Goal: Task Accomplishment & Management: Manage account settings

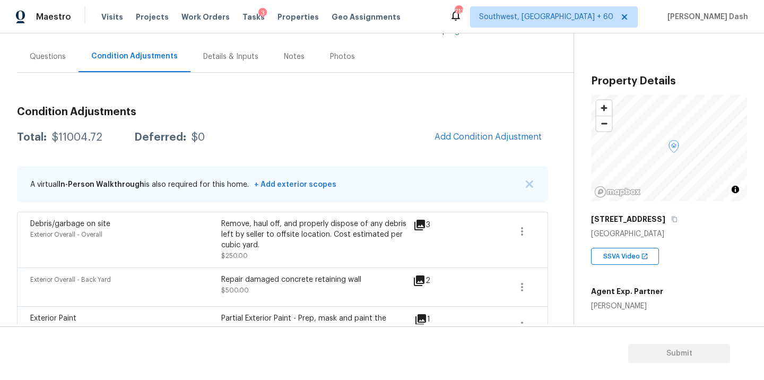
scroll to position [91, 0]
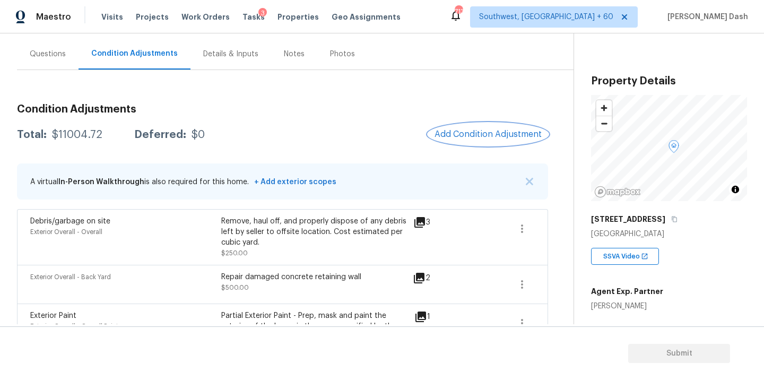
click at [453, 128] on button "Add Condition Adjustment" at bounding box center [488, 134] width 120 height 22
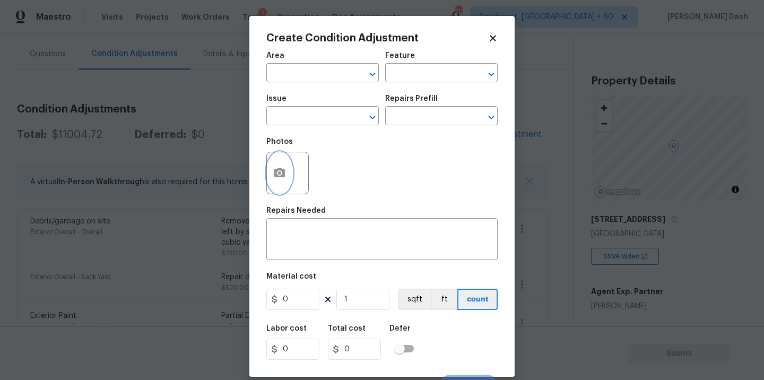
click at [278, 177] on icon "button" at bounding box center [279, 173] width 11 height 10
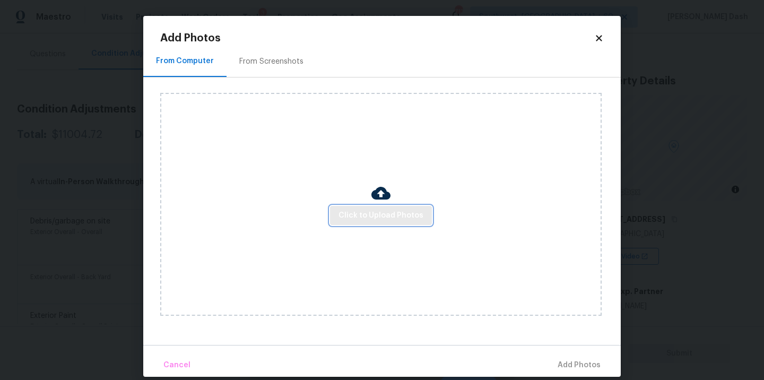
click at [374, 207] on button "Click to Upload Photos" at bounding box center [381, 216] width 102 height 20
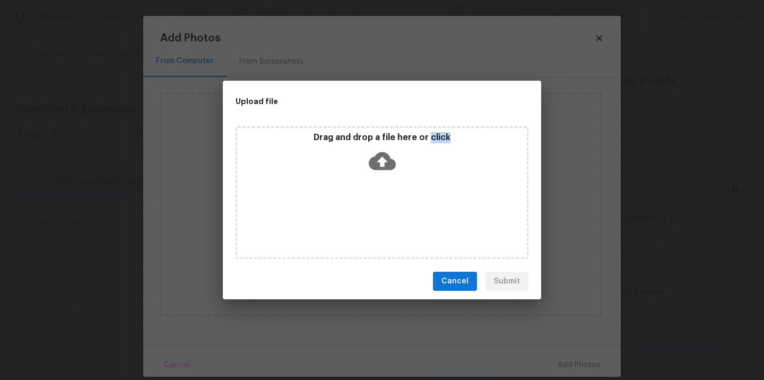
click at [374, 207] on div "Drag and drop a file here or click" at bounding box center [382, 192] width 293 height 133
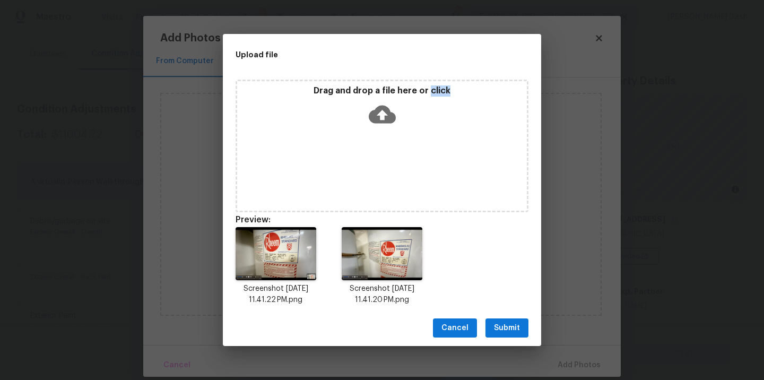
click at [513, 335] on button "Submit" at bounding box center [507, 328] width 43 height 20
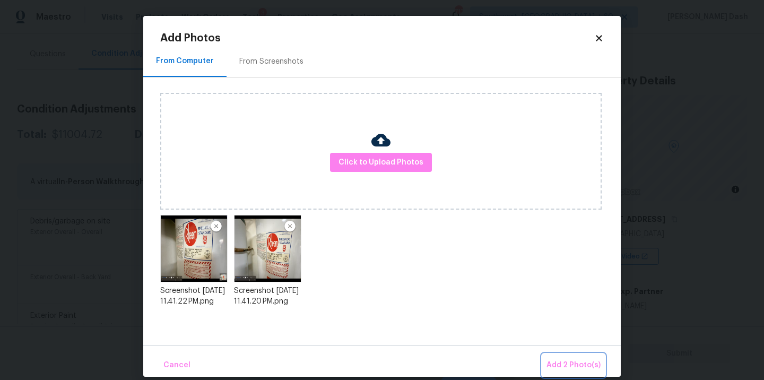
click at [570, 370] on span "Add 2 Photo(s)" at bounding box center [574, 365] width 54 height 13
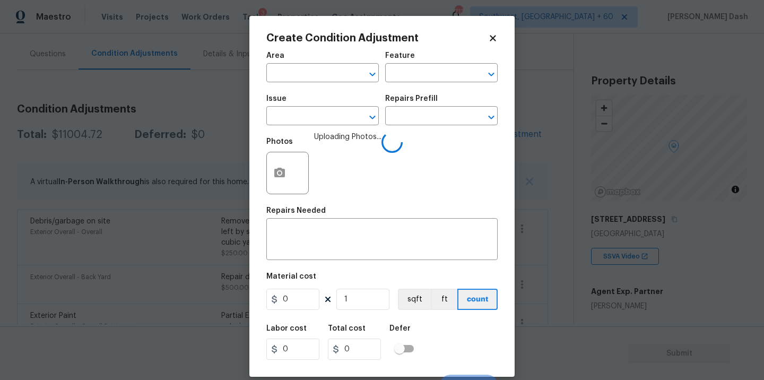
click at [305, 85] on span "Area ​" at bounding box center [322, 67] width 113 height 43
click at [304, 81] on input "text" at bounding box center [307, 74] width 83 height 16
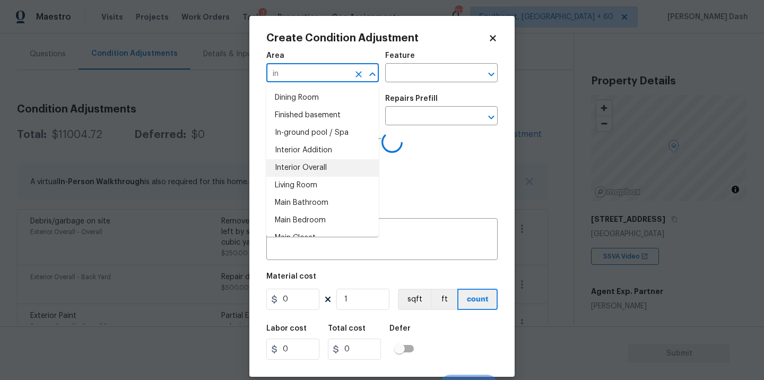
click at [314, 176] on li "Interior Overall" at bounding box center [322, 168] width 113 height 18
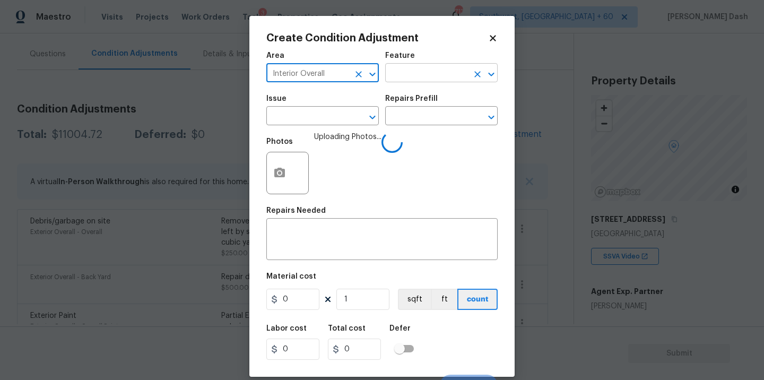
type input "Interior Overall"
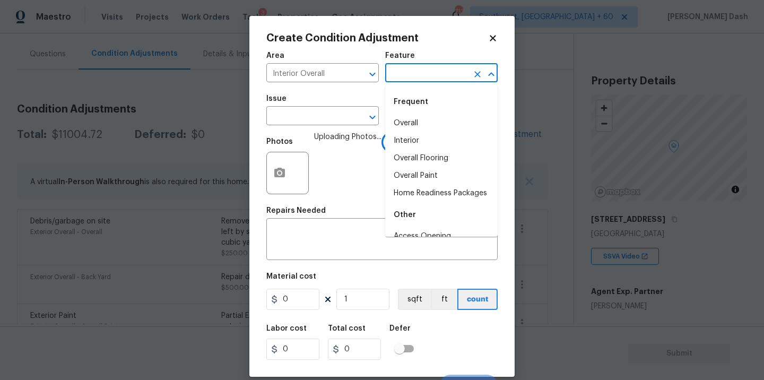
click at [399, 78] on input "text" at bounding box center [426, 74] width 83 height 16
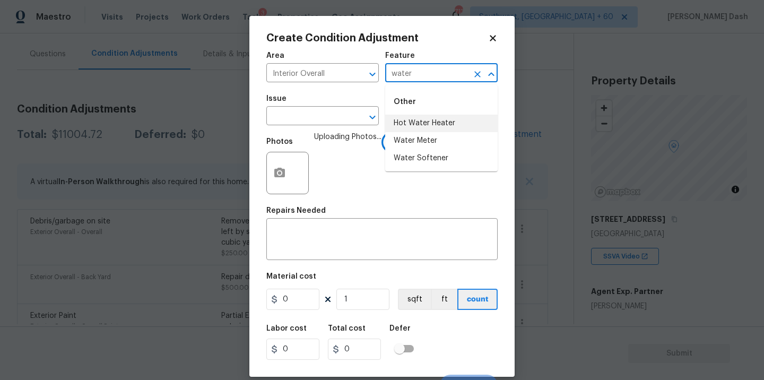
click at [417, 125] on li "Hot Water Heater" at bounding box center [441, 124] width 113 height 18
type input "Hot Water Heater"
click at [339, 110] on input "text" at bounding box center [307, 117] width 83 height 16
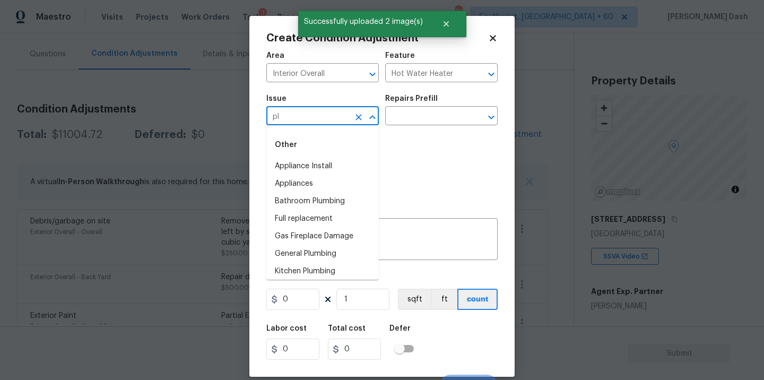
type input "plu"
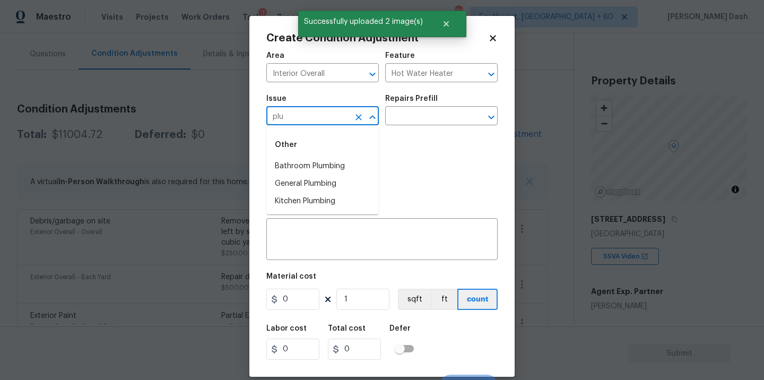
click at [299, 185] on li "General Plumbing" at bounding box center [322, 184] width 113 height 18
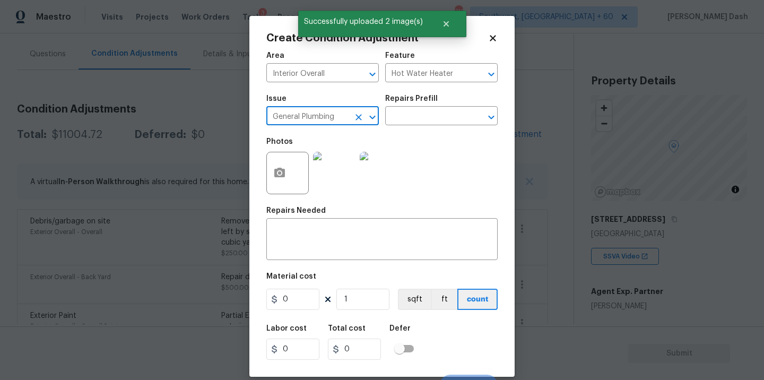
type input "General Plumbing"
click at [413, 126] on div "Issue General Plumbing ​ Repairs Prefill ​" at bounding box center [381, 110] width 231 height 43
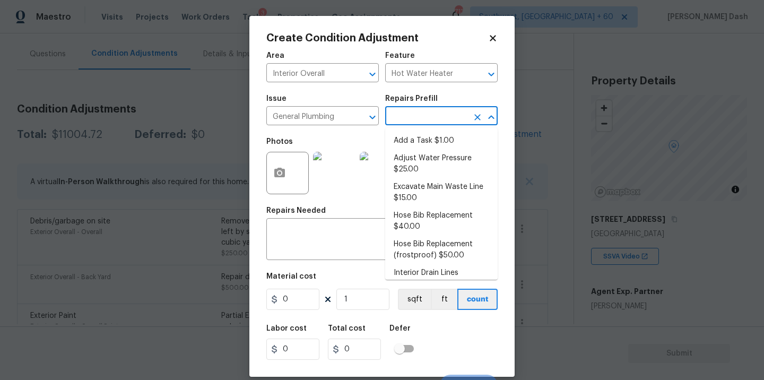
click at [413, 119] on input "text" at bounding box center [426, 117] width 83 height 16
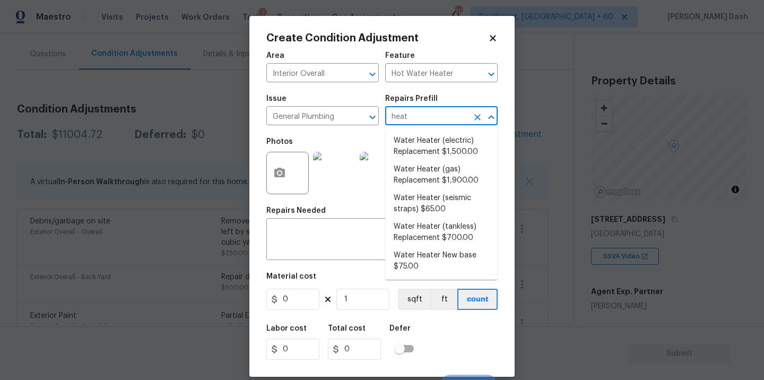
type input "heate"
click at [421, 178] on li "Water Heater (gas) Replacement $1,900.00" at bounding box center [441, 175] width 113 height 29
type input "Plumbing"
type textarea "Remove the existing gas water heater and install a new 40 gallon gas water heat…"
type input "1900"
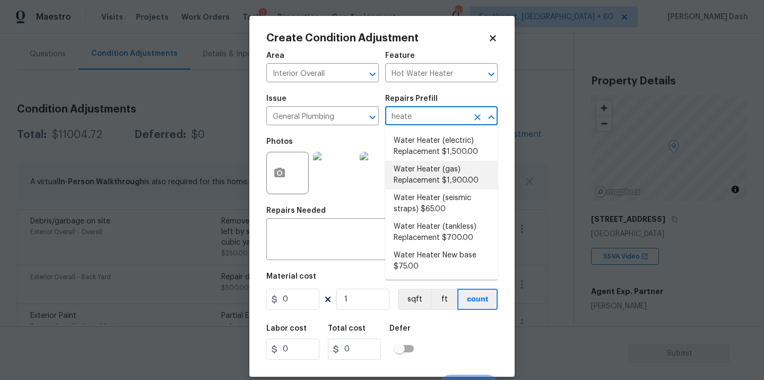
type input "1900"
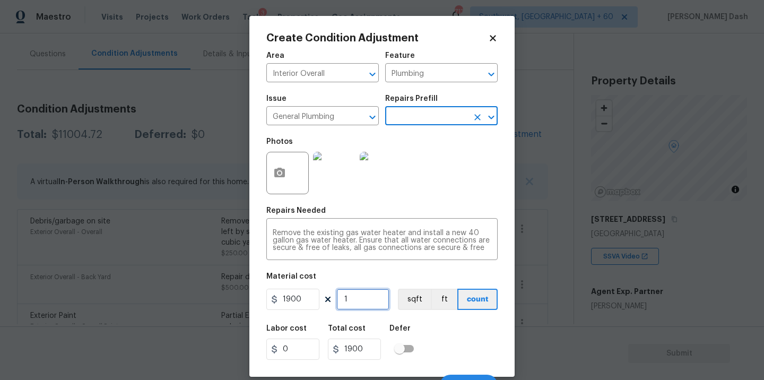
click at [365, 298] on input "1" at bounding box center [362, 299] width 53 height 21
type input "0"
type input "2"
type input "3800"
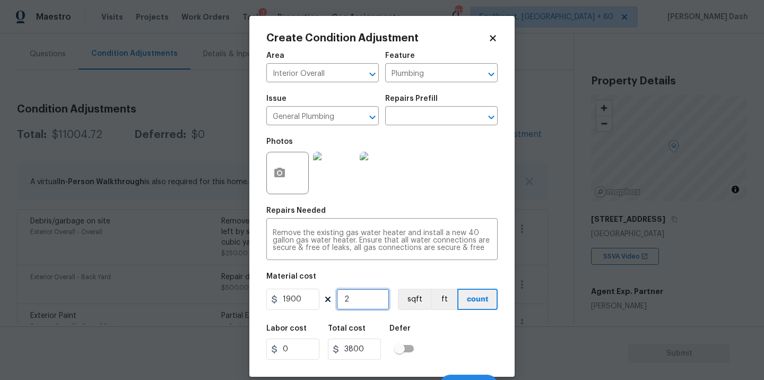
type input "2"
click at [491, 330] on div "Labor cost 0 Total cost 3800 Defer" at bounding box center [381, 342] width 231 height 48
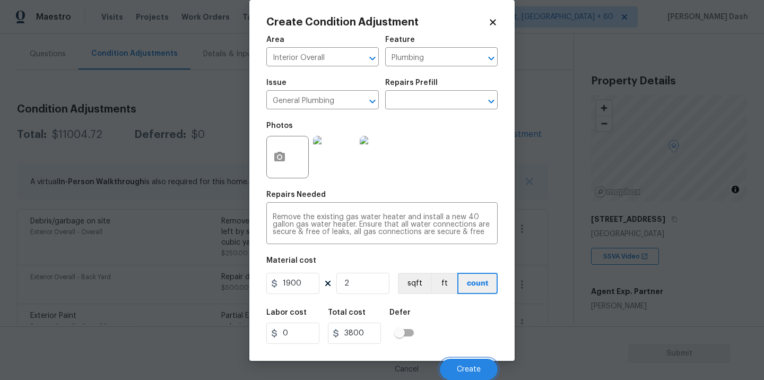
click at [473, 369] on span "Create" at bounding box center [469, 370] width 24 height 8
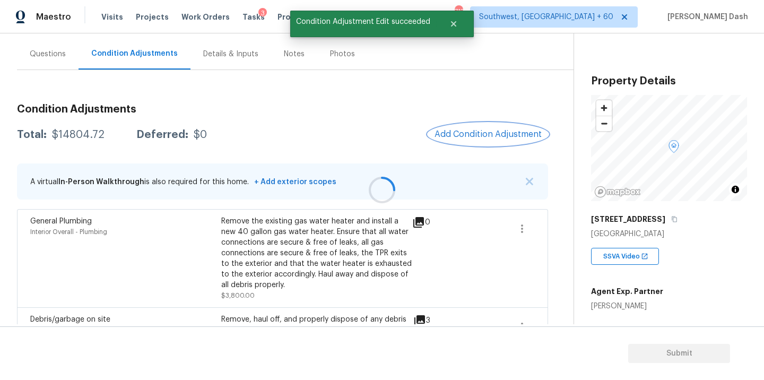
scroll to position [0, 0]
click at [460, 140] on button "Add Condition Adjustment" at bounding box center [488, 134] width 120 height 22
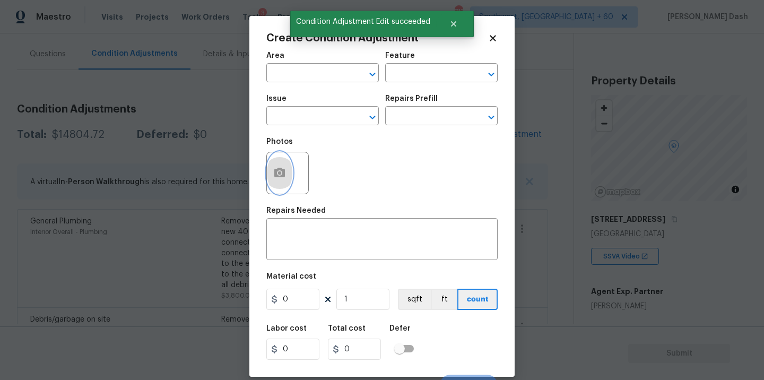
click at [275, 181] on button "button" at bounding box center [279, 172] width 25 height 41
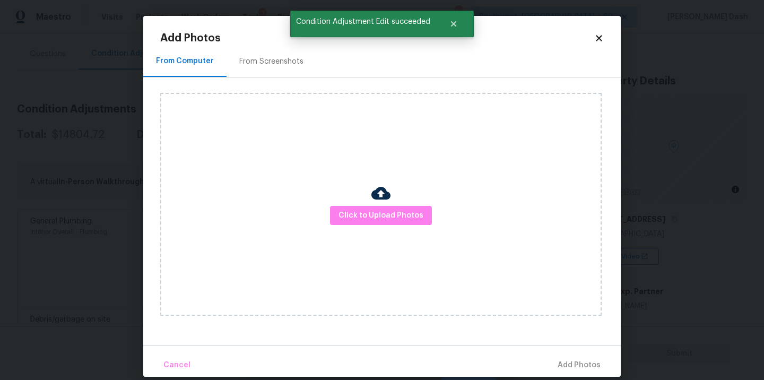
click at [382, 198] on img at bounding box center [380, 193] width 19 height 19
click at [382, 211] on span "Click to Upload Photos" at bounding box center [381, 215] width 85 height 13
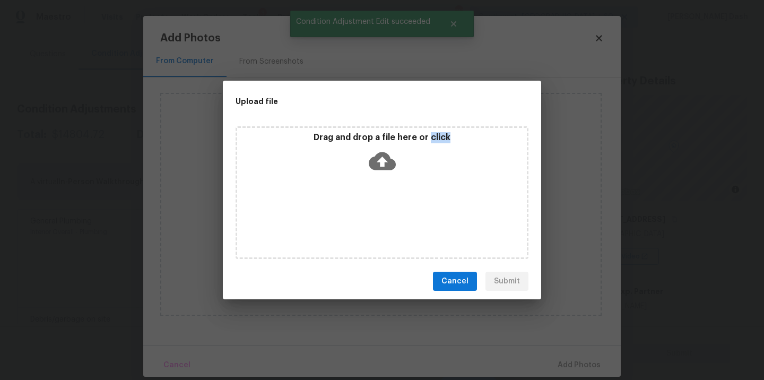
click at [382, 211] on div "Drag and drop a file here or click" at bounding box center [382, 192] width 293 height 133
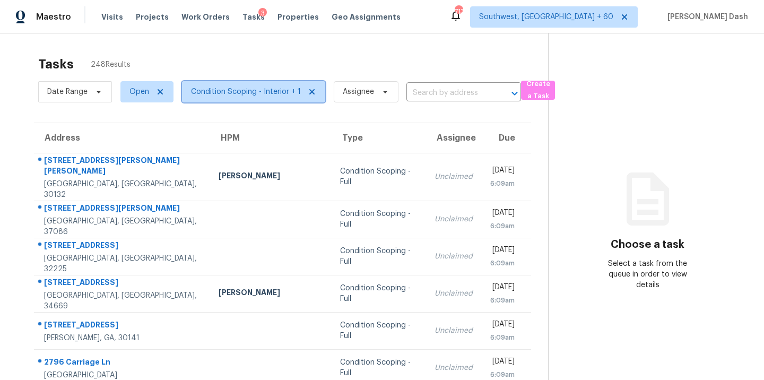
click at [229, 89] on span "Condition Scoping - Interior + 1" at bounding box center [246, 92] width 110 height 11
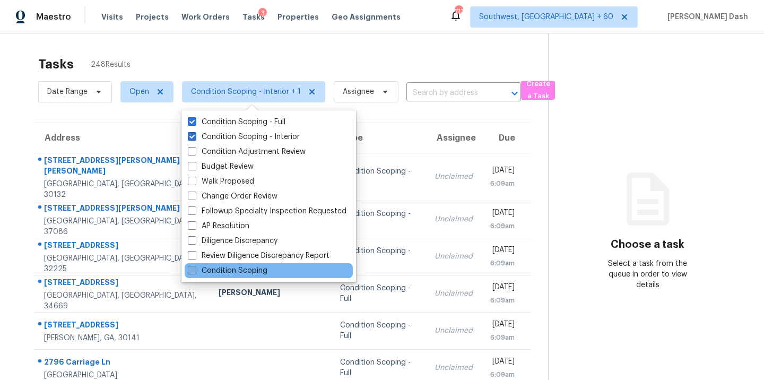
click at [231, 272] on label "Condition Scoping" at bounding box center [228, 270] width 80 height 11
click at [195, 272] on input "Condition Scoping" at bounding box center [191, 268] width 7 height 7
click at [199, 273] on label "Condition Scoping" at bounding box center [228, 270] width 80 height 11
click at [195, 272] on input "Condition Scoping" at bounding box center [191, 268] width 7 height 7
checkbox input "false"
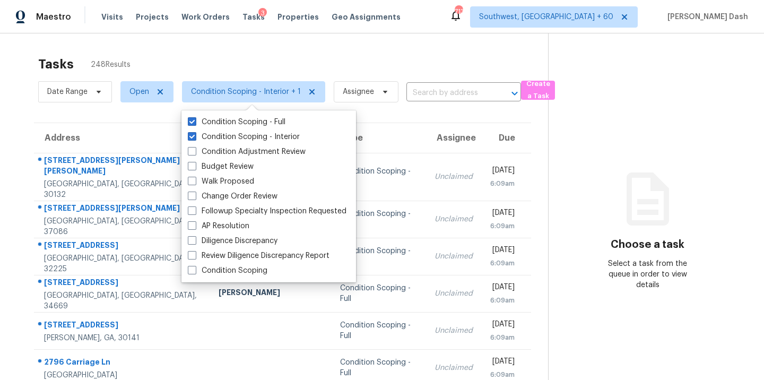
click at [219, 24] on div "Visits Projects Work Orders Tasks 3 Properties Geo Assignments" at bounding box center [257, 16] width 312 height 21
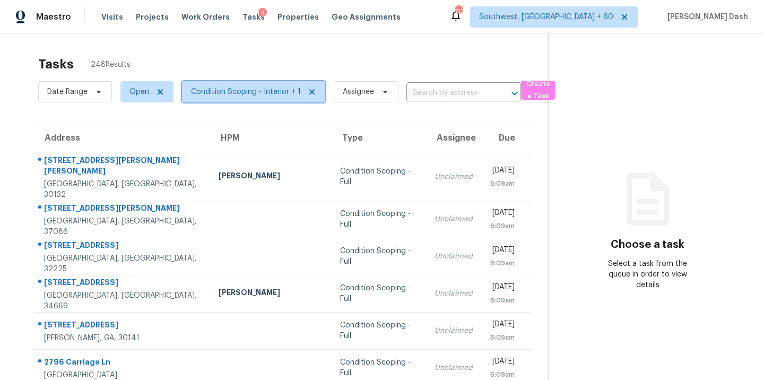
click at [223, 90] on span "Condition Scoping - Interior + 1" at bounding box center [246, 92] width 110 height 11
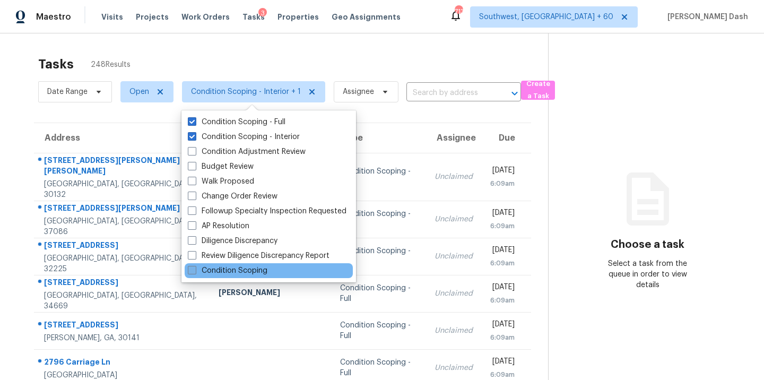
click at [239, 273] on label "Condition Scoping" at bounding box center [228, 270] width 80 height 11
click at [195, 272] on input "Condition Scoping" at bounding box center [191, 268] width 7 height 7
checkbox input "true"
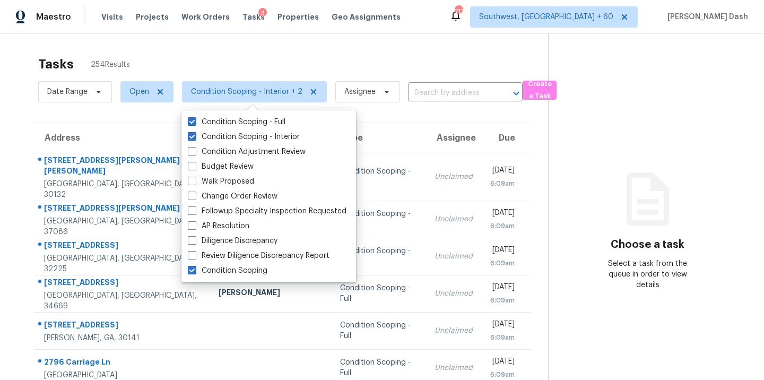
click at [177, 46] on div "Tasks 254 Results Date Range Open Condition Scoping - Interior + 2 Assignee ​ C…" at bounding box center [382, 298] width 764 height 530
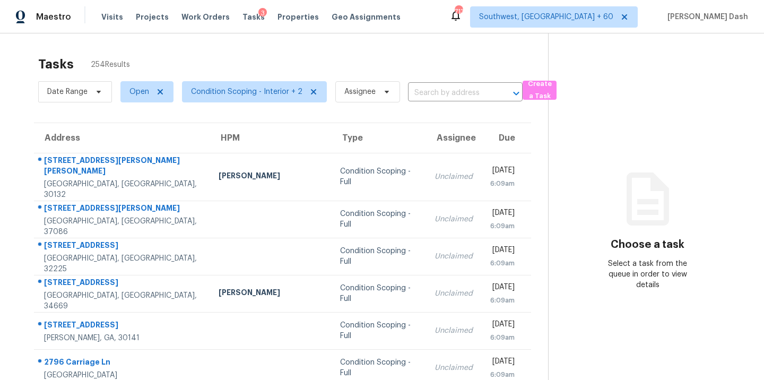
click at [239, 79] on span "Condition Scoping - Interior + 2" at bounding box center [250, 92] width 153 height 28
click at [239, 84] on span "Condition Scoping - Interior + 2" at bounding box center [254, 91] width 145 height 21
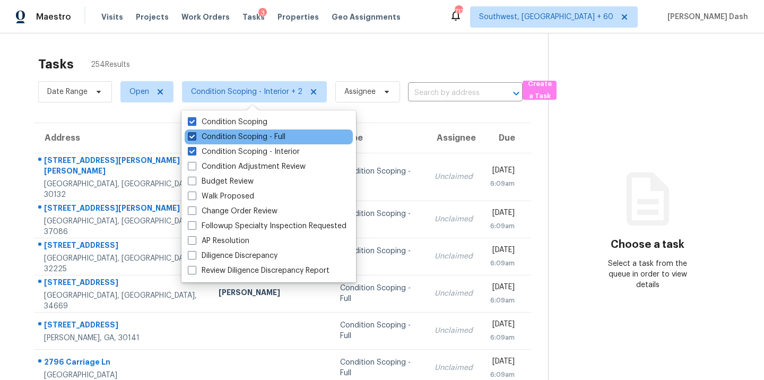
click at [239, 133] on label "Condition Scoping - Full" at bounding box center [237, 137] width 98 height 11
click at [195, 133] on input "Condition Scoping - Full" at bounding box center [191, 135] width 7 height 7
checkbox input "false"
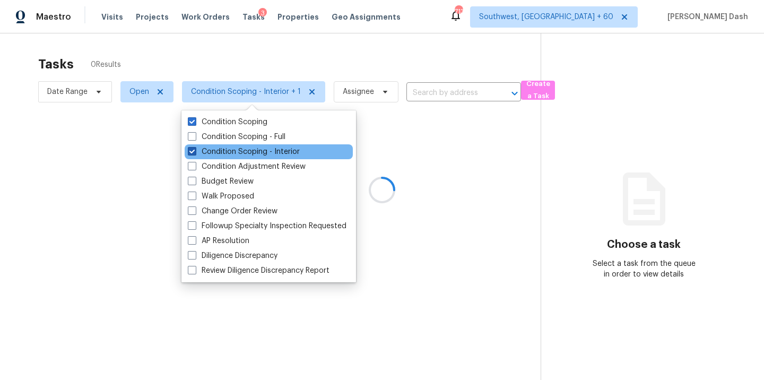
click at [238, 149] on label "Condition Scoping - Interior" at bounding box center [244, 151] width 112 height 11
click at [195, 149] on input "Condition Scoping - Interior" at bounding box center [191, 149] width 7 height 7
checkbox input "false"
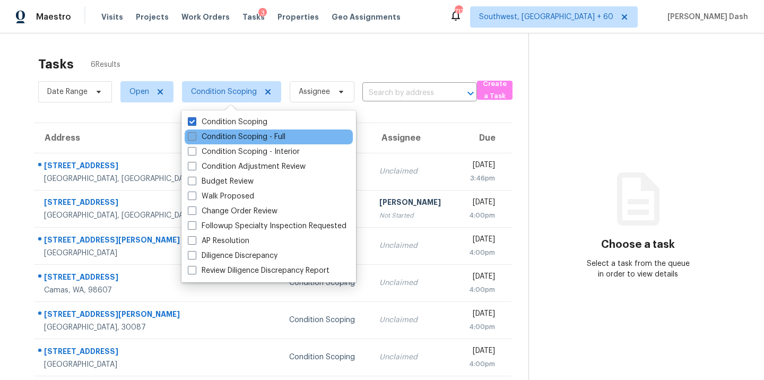
click at [229, 135] on label "Condition Scoping - Full" at bounding box center [237, 137] width 98 height 11
click at [195, 135] on input "Condition Scoping - Full" at bounding box center [191, 135] width 7 height 7
checkbox input "true"
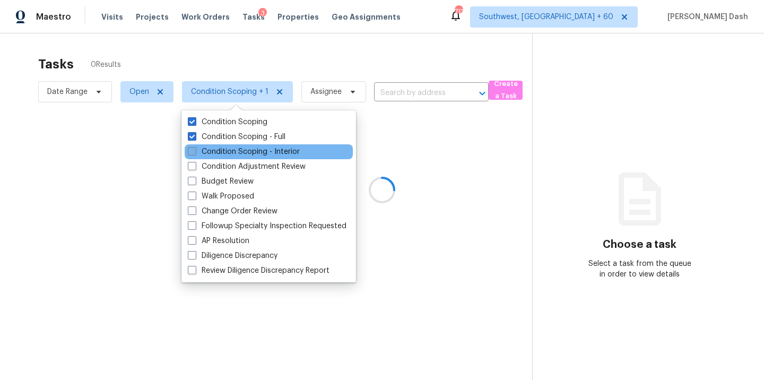
click at [232, 149] on label "Condition Scoping - Interior" at bounding box center [244, 151] width 112 height 11
click at [195, 149] on input "Condition Scoping - Interior" at bounding box center [191, 149] width 7 height 7
checkbox input "true"
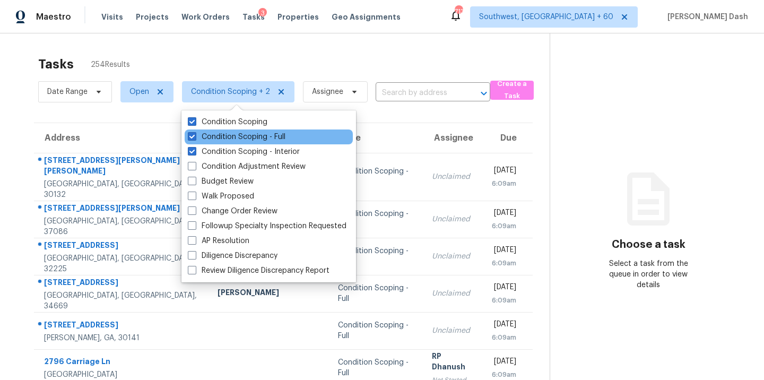
click at [230, 131] on div "Condition Scoping - Full" at bounding box center [269, 136] width 168 height 15
click at [230, 134] on label "Condition Scoping - Full" at bounding box center [237, 137] width 98 height 11
click at [195, 134] on input "Condition Scoping - Full" at bounding box center [191, 135] width 7 height 7
checkbox input "false"
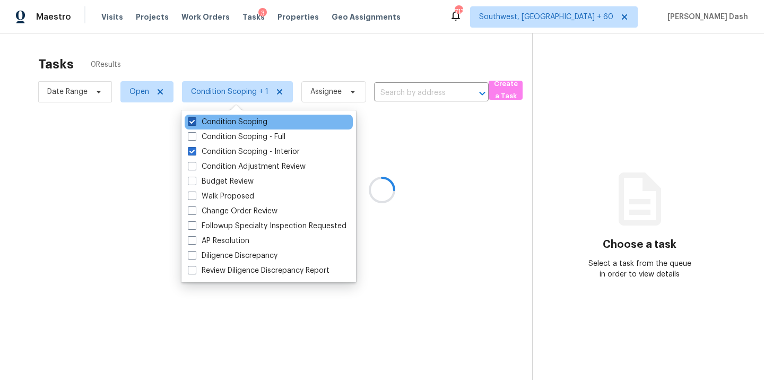
click at [230, 120] on label "Condition Scoping" at bounding box center [228, 122] width 80 height 11
click at [195, 120] on input "Condition Scoping" at bounding box center [191, 120] width 7 height 7
checkbox input "false"
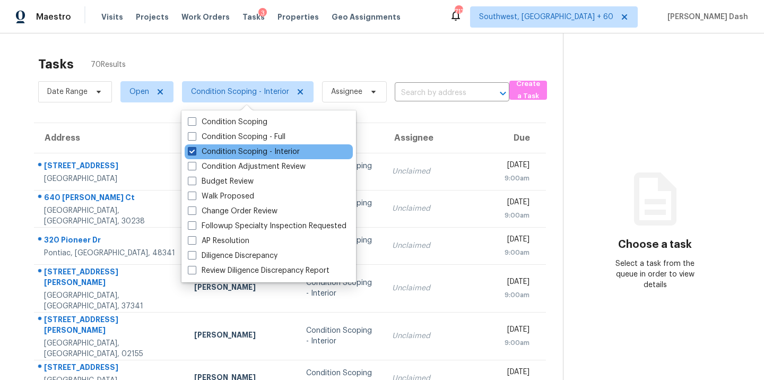
click at [237, 150] on label "Condition Scoping - Interior" at bounding box center [244, 151] width 112 height 11
click at [195, 150] on input "Condition Scoping - Interior" at bounding box center [191, 149] width 7 height 7
checkbox input "false"
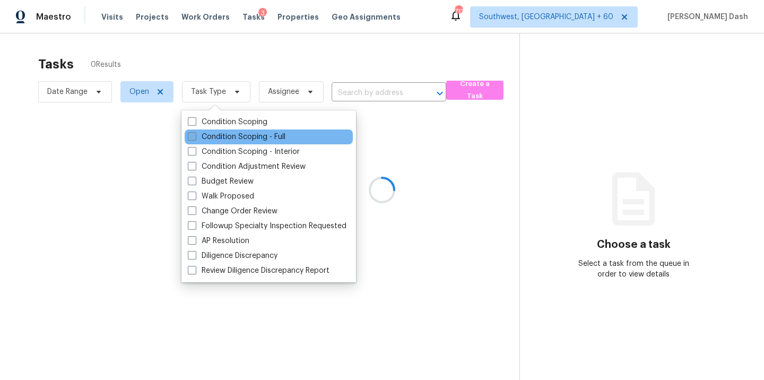
click at [238, 141] on label "Condition Scoping - Full" at bounding box center [237, 137] width 98 height 11
click at [195, 139] on input "Condition Scoping - Full" at bounding box center [191, 135] width 7 height 7
checkbox input "true"
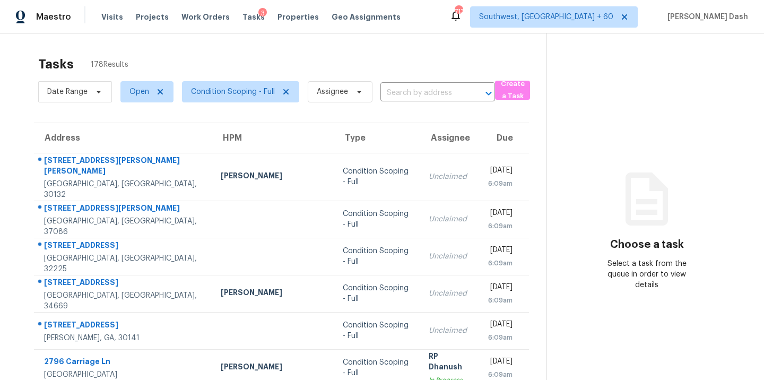
click at [224, 73] on div "Tasks 178 Results" at bounding box center [292, 64] width 508 height 28
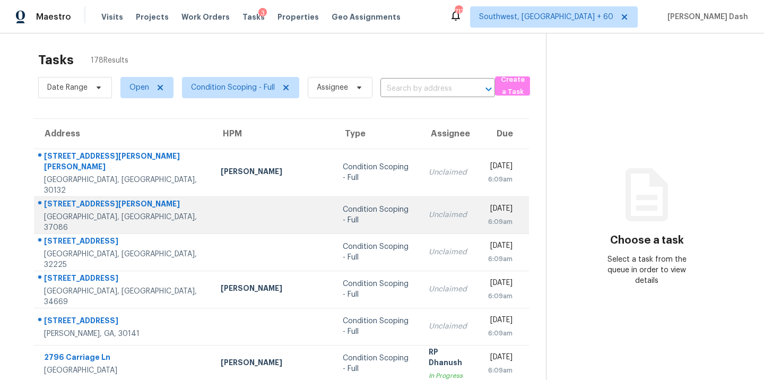
scroll to position [3, 0]
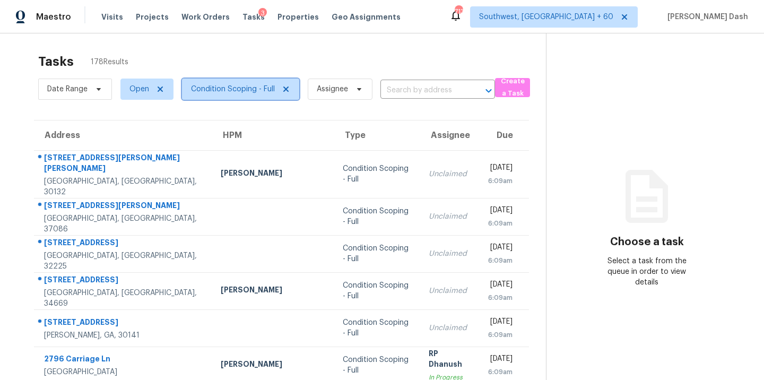
click at [200, 92] on span "Condition Scoping - Full" at bounding box center [233, 89] width 84 height 11
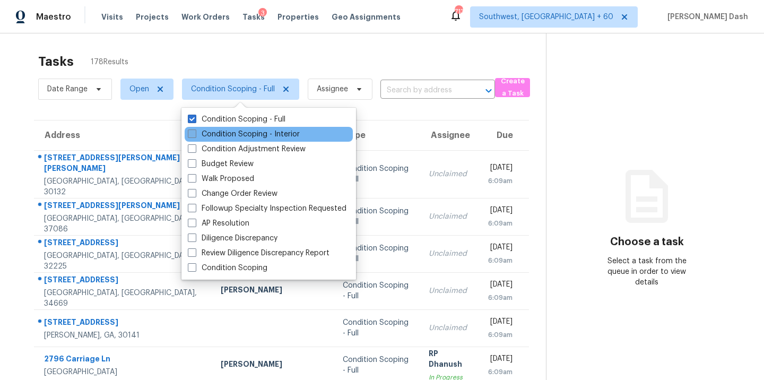
click at [215, 132] on label "Condition Scoping - Interior" at bounding box center [244, 134] width 112 height 11
click at [195, 132] on input "Condition Scoping - Interior" at bounding box center [191, 132] width 7 height 7
checkbox input "true"
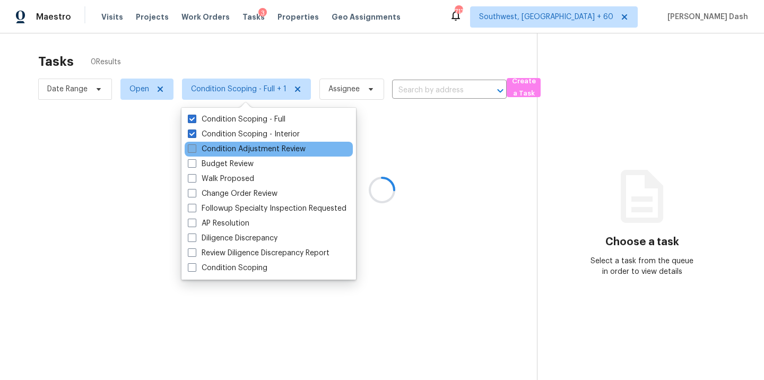
click at [215, 145] on label "Condition Adjustment Review" at bounding box center [247, 149] width 118 height 11
click at [195, 145] on input "Condition Adjustment Review" at bounding box center [191, 147] width 7 height 7
checkbox input "true"
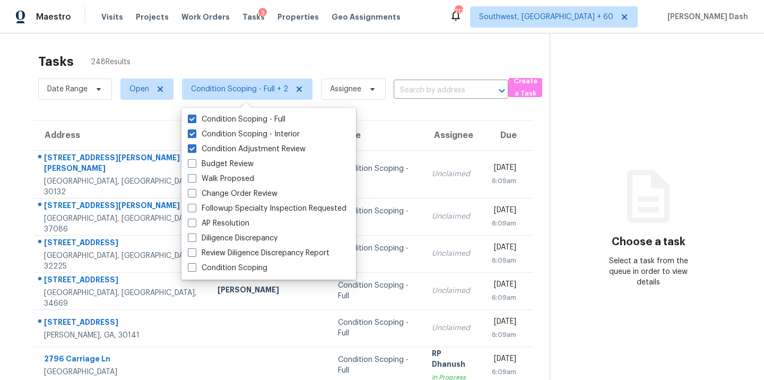
click at [198, 33] on div "Tasks 248 Results Date Range Open Condition Scoping - Full + 2 Assignee ​ Creat…" at bounding box center [382, 296] width 764 height 530
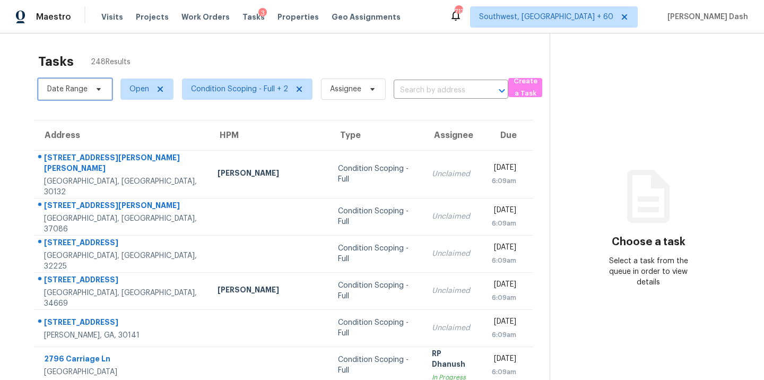
click at [88, 92] on span "Date Range" at bounding box center [75, 89] width 74 height 21
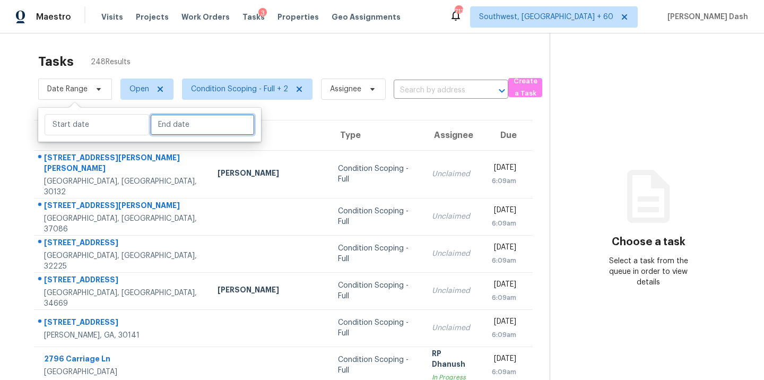
click at [157, 126] on input "text" at bounding box center [202, 124] width 105 height 21
select select "8"
select select "2025"
select select "9"
select select "2025"
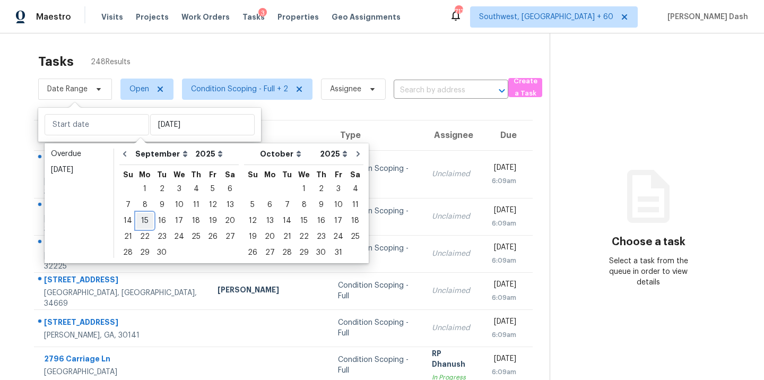
click at [146, 221] on div "15" at bounding box center [144, 220] width 17 height 15
type input "Mon, Sep 15"
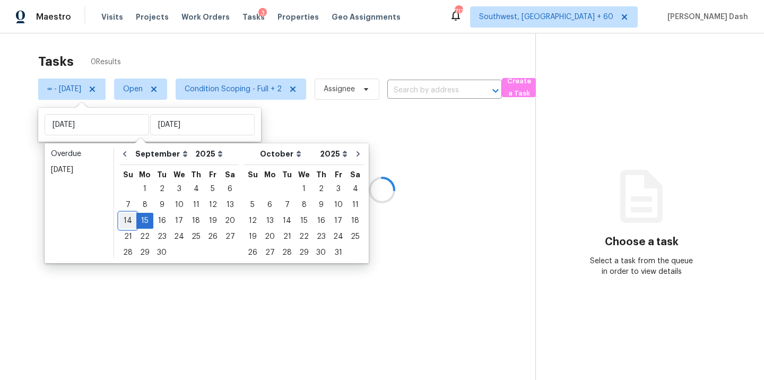
click at [132, 221] on div "14" at bounding box center [127, 220] width 17 height 15
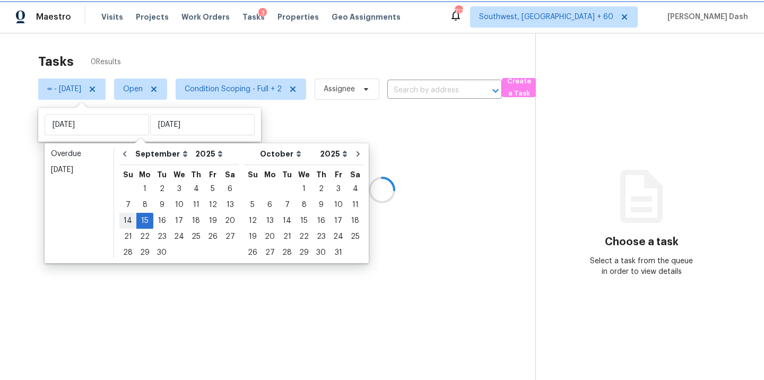
type input "Sun, Sep 14"
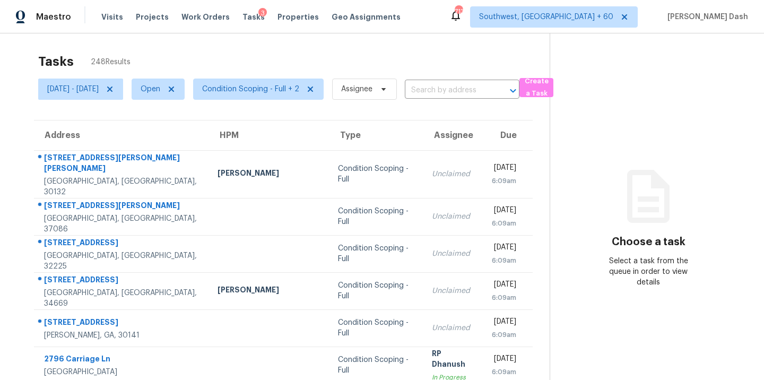
click at [169, 49] on div "Tasks 248 Results" at bounding box center [294, 62] width 512 height 28
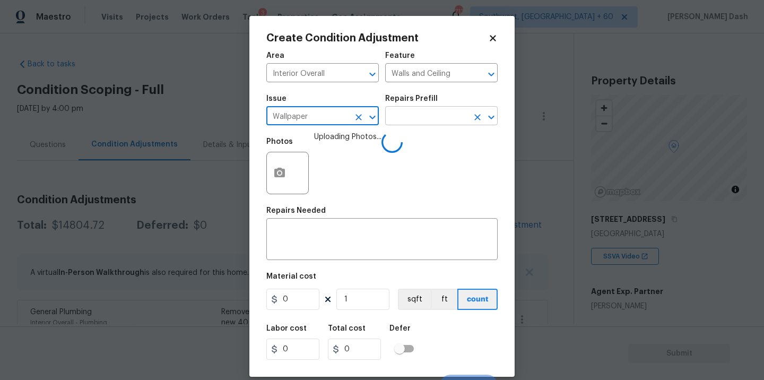
scroll to position [91, 0]
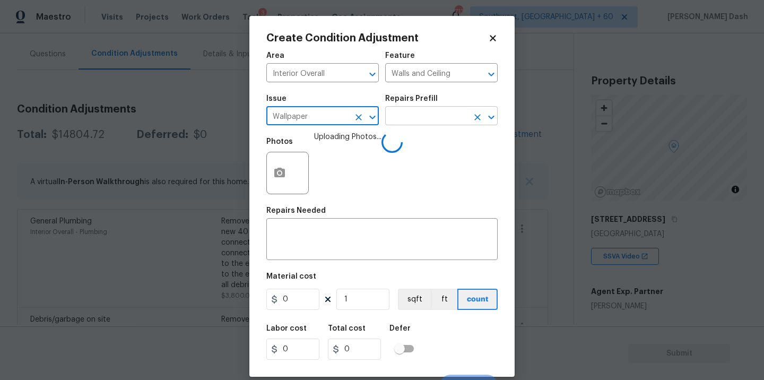
click at [422, 116] on input "text" at bounding box center [426, 117] width 83 height 16
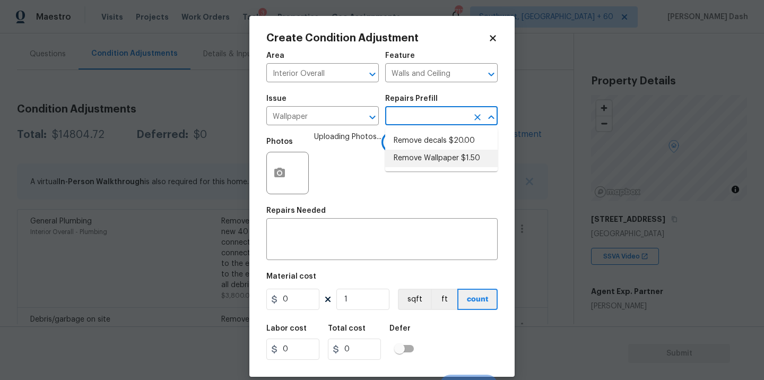
click at [418, 164] on li "Remove Wallpaper $1.50" at bounding box center [441, 159] width 113 height 18
type input "1.5"
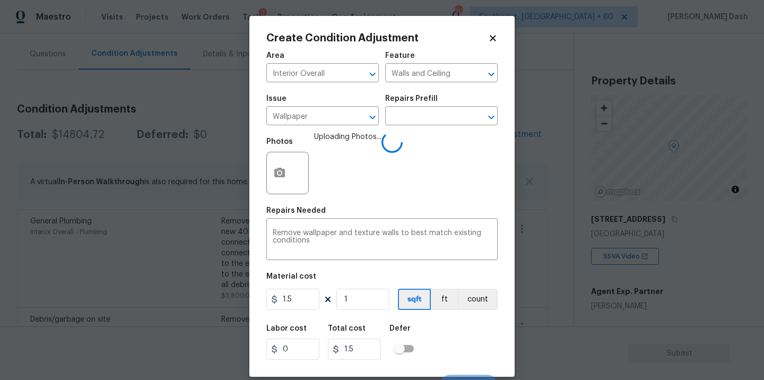
click at [305, 283] on div "Material cost" at bounding box center [381, 280] width 231 height 14
click at [305, 289] on input "1.5" at bounding box center [292, 299] width 53 height 21
type input "350"
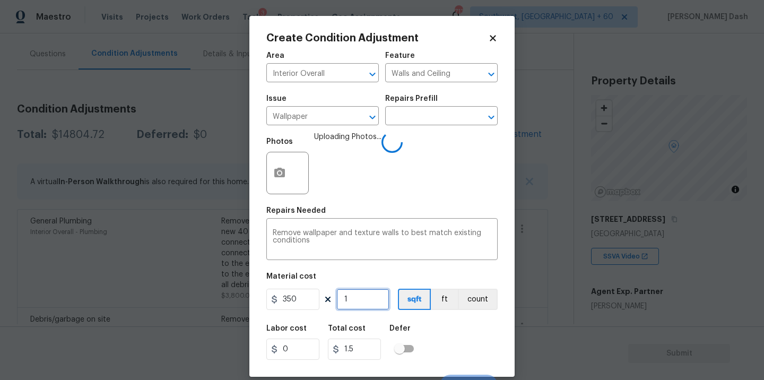
type input "350"
click at [370, 301] on input "1" at bounding box center [362, 299] width 53 height 21
type input "0"
type input "2"
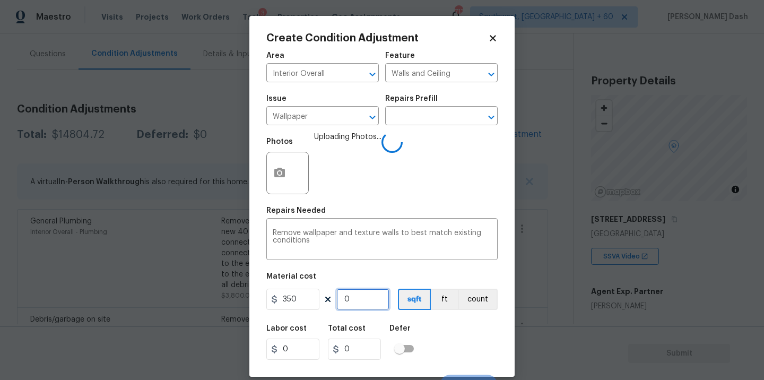
type input "700"
type input "2"
drag, startPoint x: 479, startPoint y: 299, endPoint x: 478, endPoint y: 338, distance: 38.2
click at [479, 299] on button "count" at bounding box center [478, 299] width 40 height 21
click at [478, 357] on div "Labor cost 0 Total cost 700 Defer" at bounding box center [381, 342] width 231 height 48
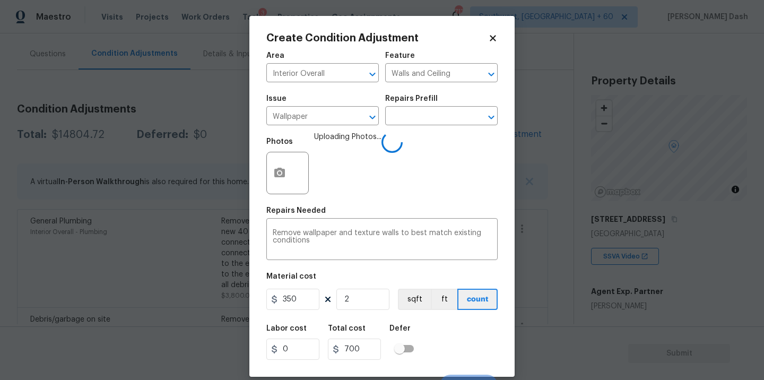
scroll to position [16, 0]
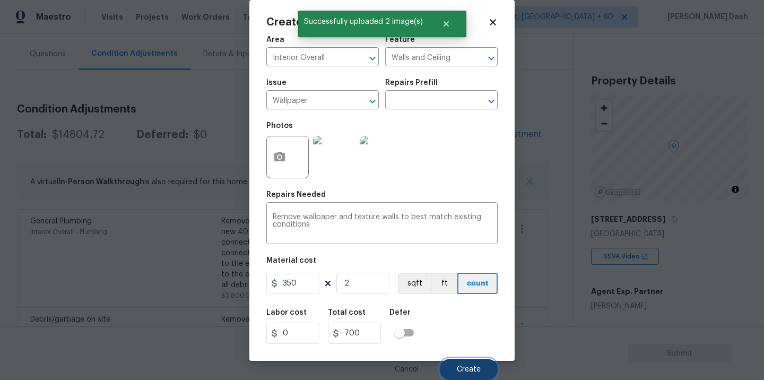
click at [476, 362] on button "Create" at bounding box center [469, 369] width 58 height 21
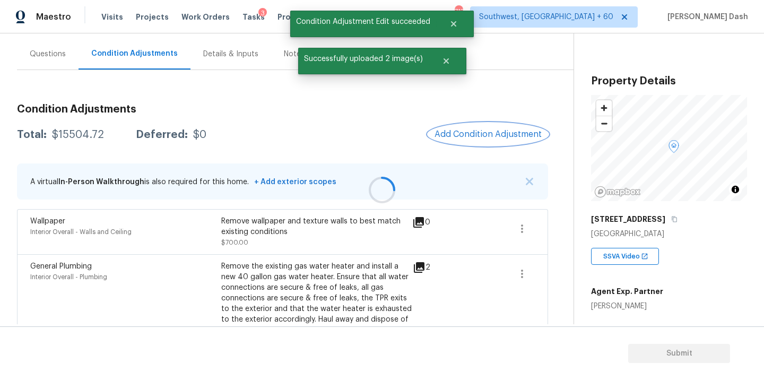
scroll to position [0, 0]
click at [472, 144] on button "Add Condition Adjustment" at bounding box center [488, 134] width 120 height 22
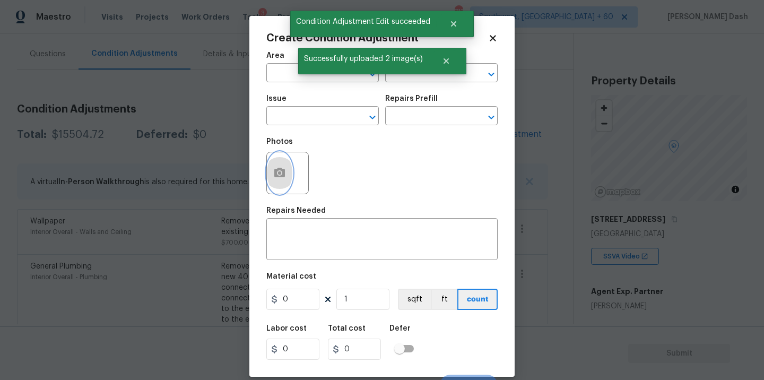
click at [277, 176] on icon "button" at bounding box center [279, 173] width 11 height 10
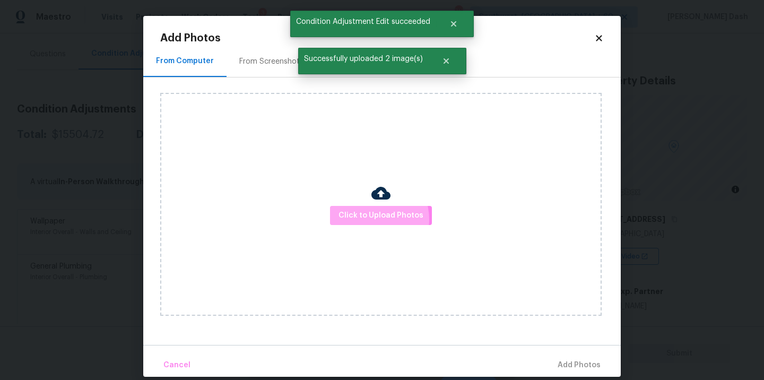
click at [371, 219] on span "Click to Upload Photos" at bounding box center [381, 215] width 85 height 13
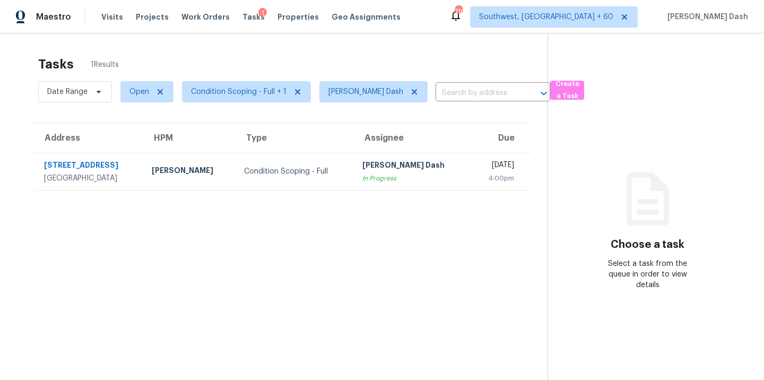
click at [296, 175] on div "Condition Scoping - Full" at bounding box center [294, 171] width 101 height 11
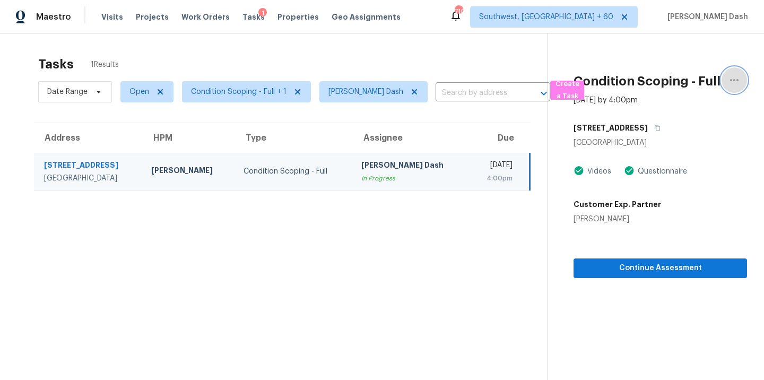
click at [731, 81] on icon "button" at bounding box center [734, 80] width 13 height 13
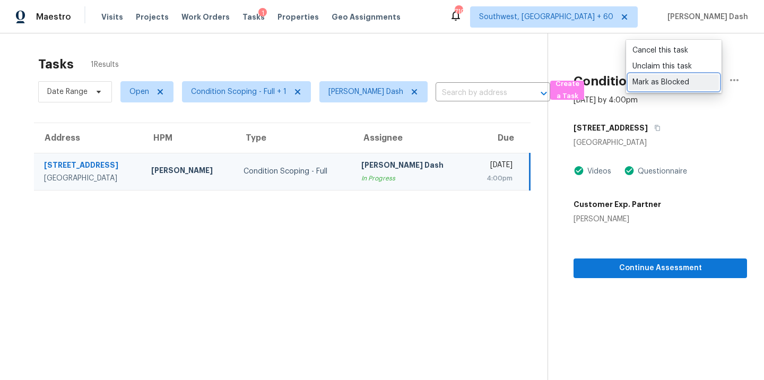
click at [663, 84] on div "Mark as Blocked" at bounding box center [674, 82] width 83 height 11
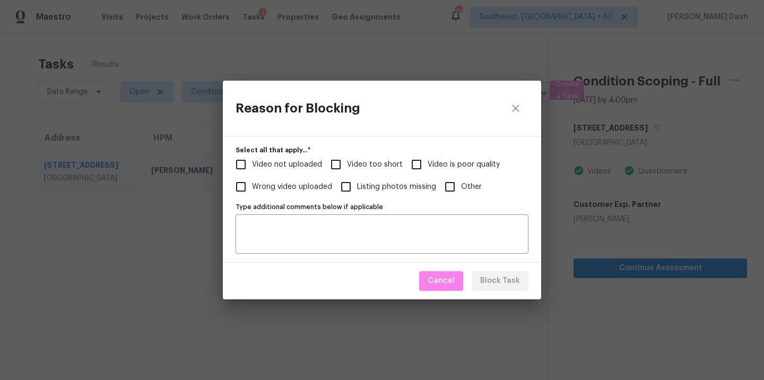
click at [345, 167] on input "Video too short" at bounding box center [336, 164] width 22 height 22
checkbox input "true"
click at [434, 166] on span "Video is poor quality" at bounding box center [464, 164] width 72 height 11
click at [428, 166] on input "Video is poor quality" at bounding box center [416, 164] width 22 height 22
checkbox input "true"
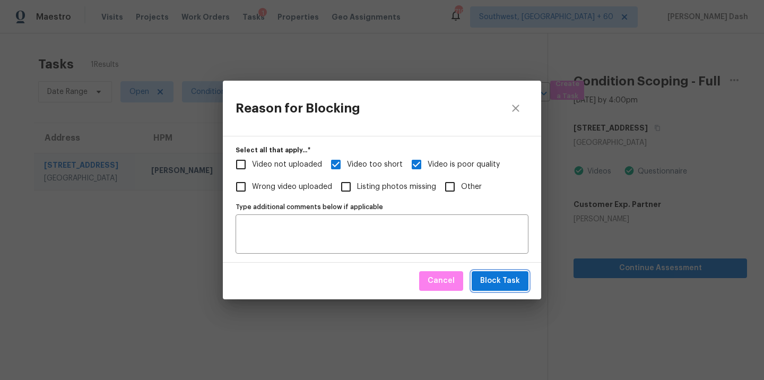
click at [492, 275] on span "Block Task" at bounding box center [500, 280] width 40 height 13
